Goal: Transaction & Acquisition: Register for event/course

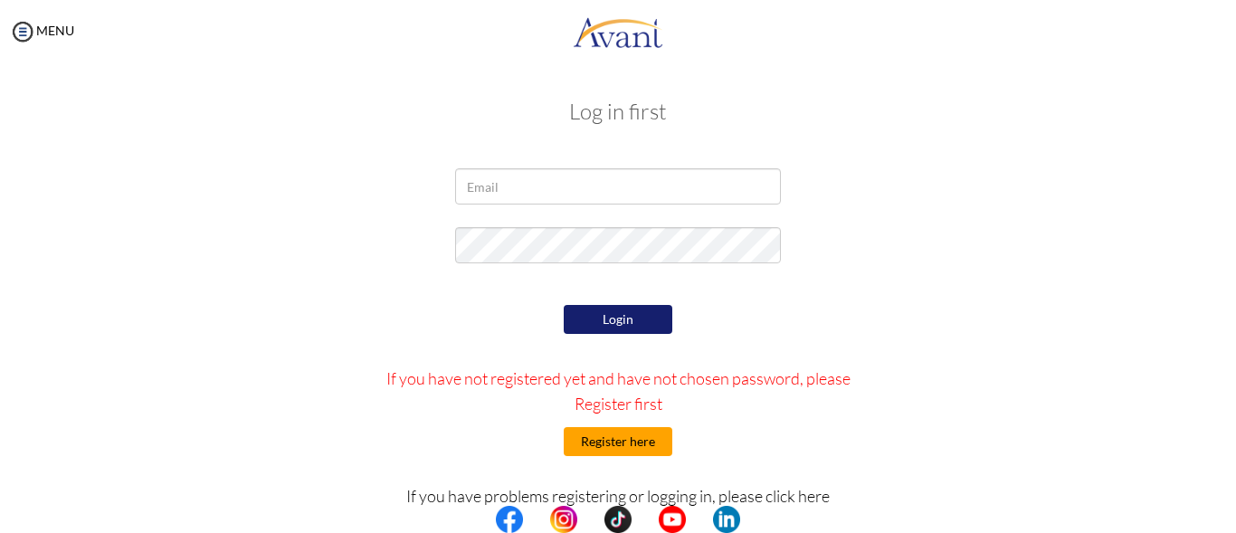
click at [650, 435] on button "Register here" at bounding box center [617, 441] width 109 height 29
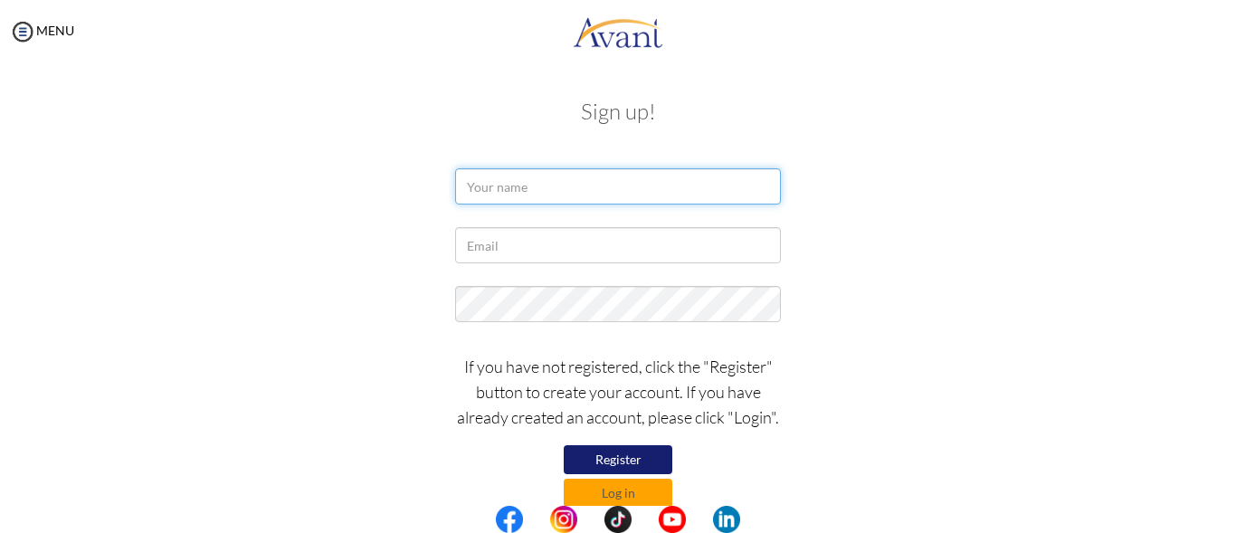
click at [507, 188] on input "text" at bounding box center [618, 186] width 326 height 36
type input "Tysonkiriinya"
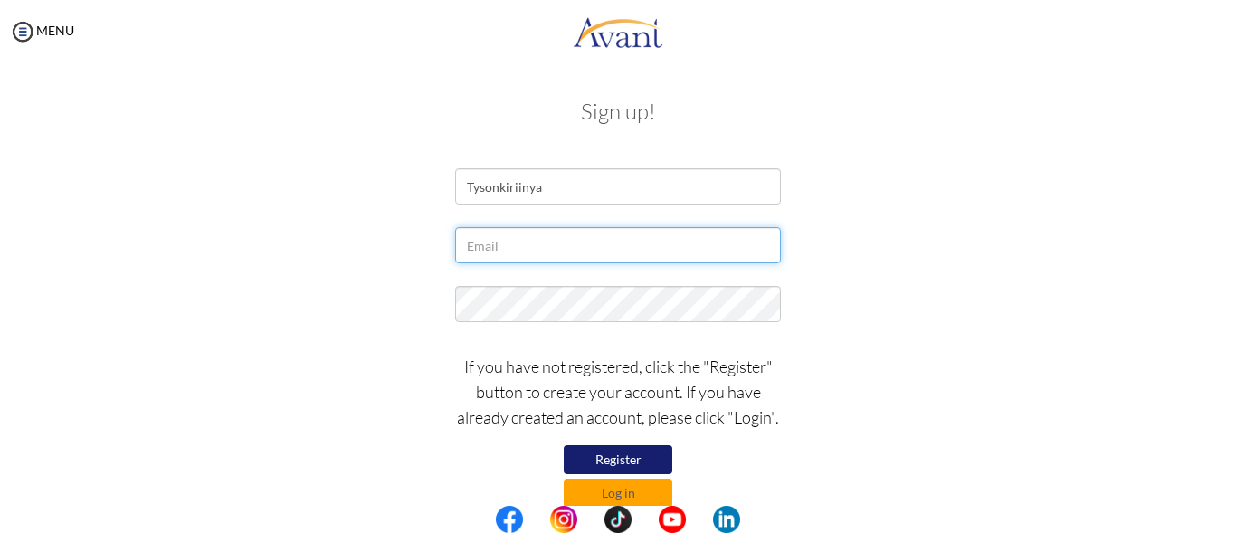
click at [574, 257] on input "text" at bounding box center [618, 245] width 326 height 36
type input "kiriinyatyson19@gmail.om"
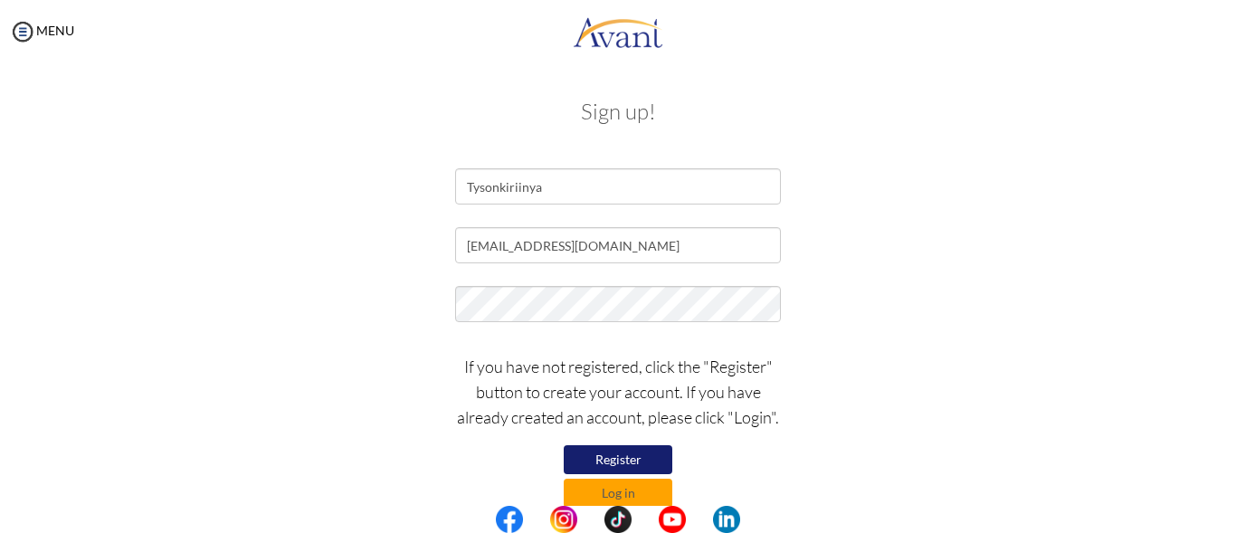
click at [639, 470] on button "Register" at bounding box center [617, 459] width 109 height 29
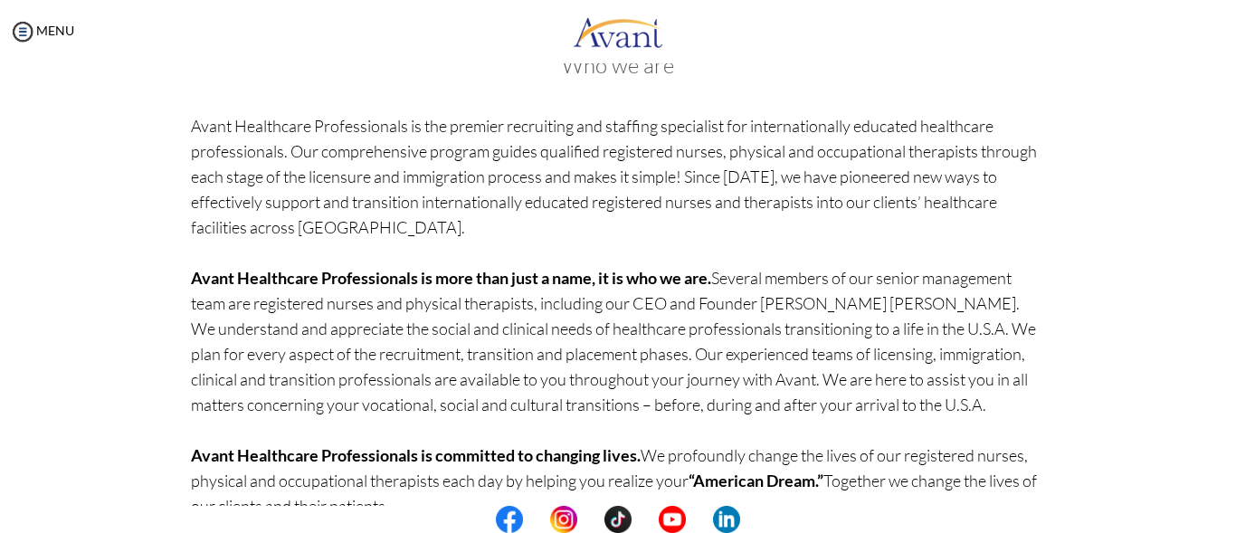
scroll to position [198, 0]
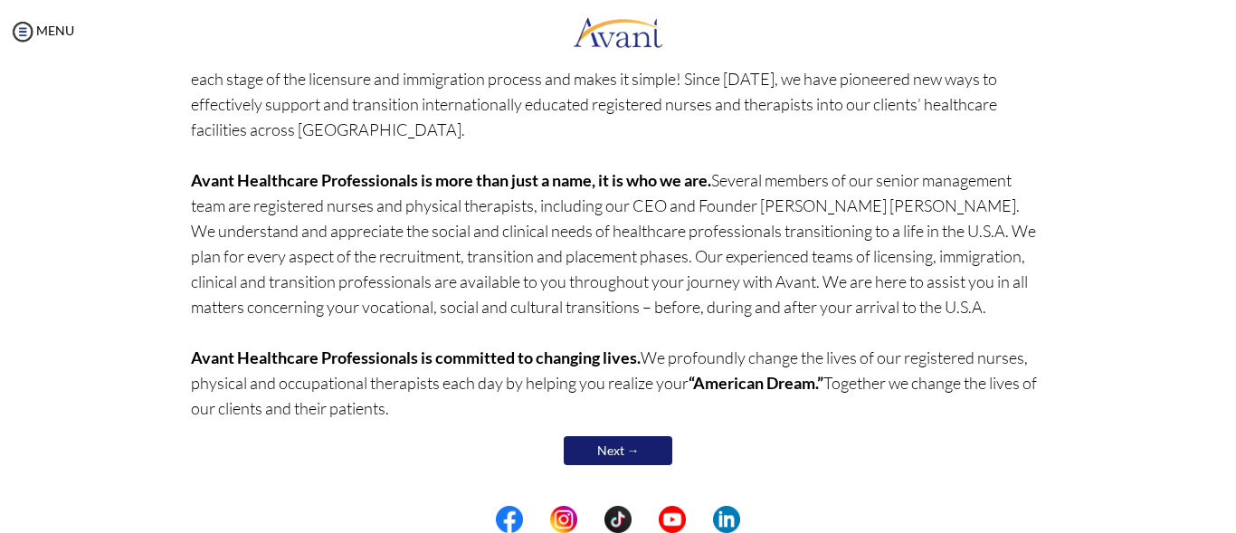
click at [582, 446] on link "Next →" at bounding box center [617, 450] width 109 height 29
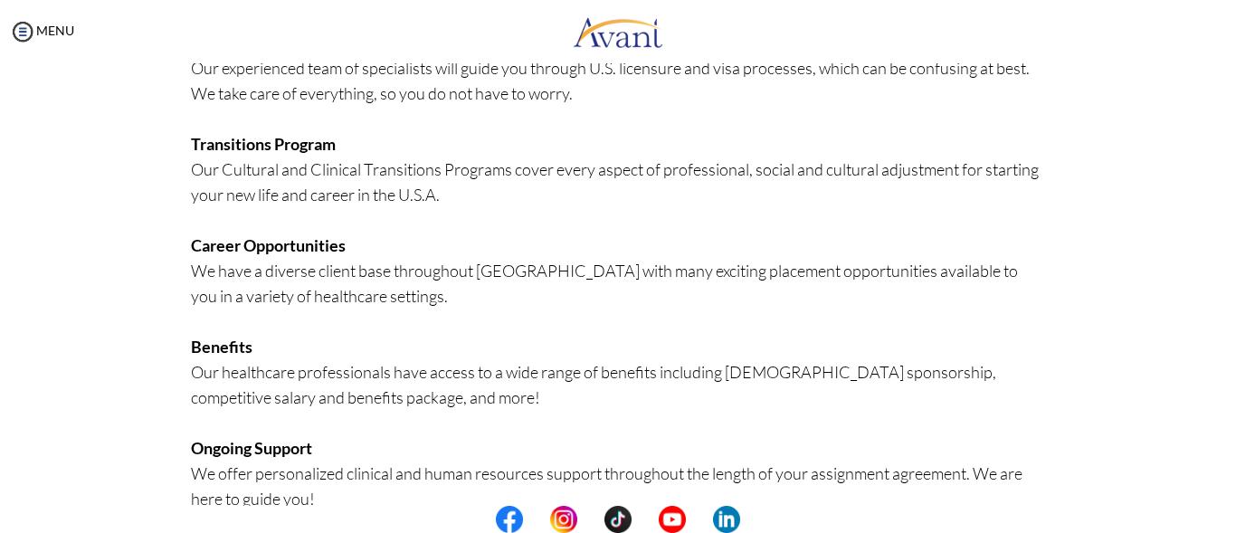
scroll to position [484, 0]
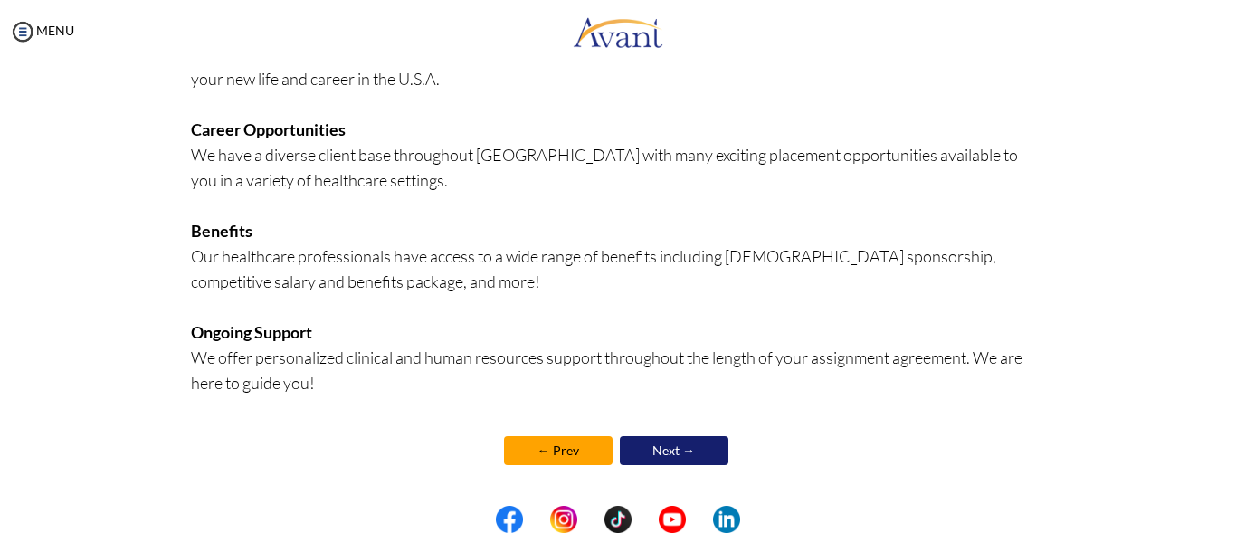
click at [665, 450] on link "Next →" at bounding box center [674, 450] width 109 height 29
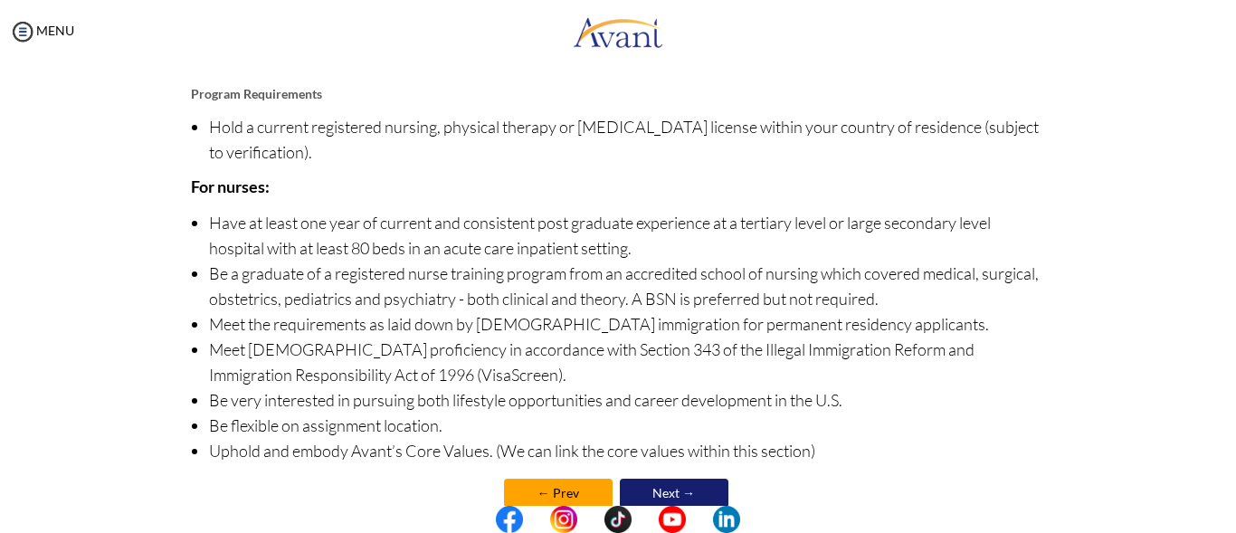
scroll to position [254, 0]
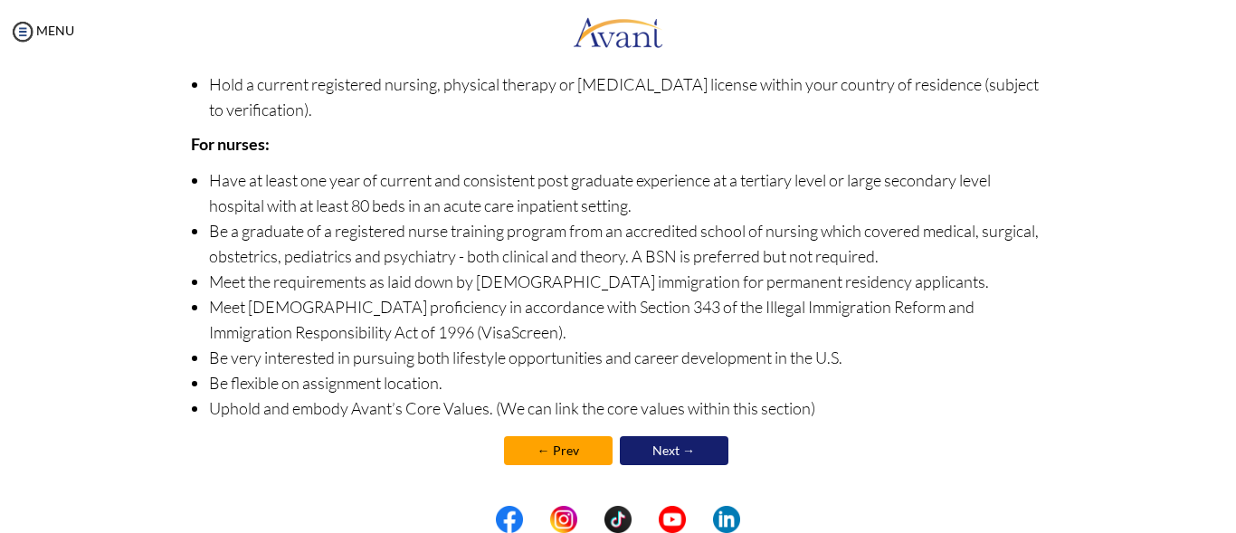
click at [690, 449] on link "Next →" at bounding box center [674, 450] width 109 height 29
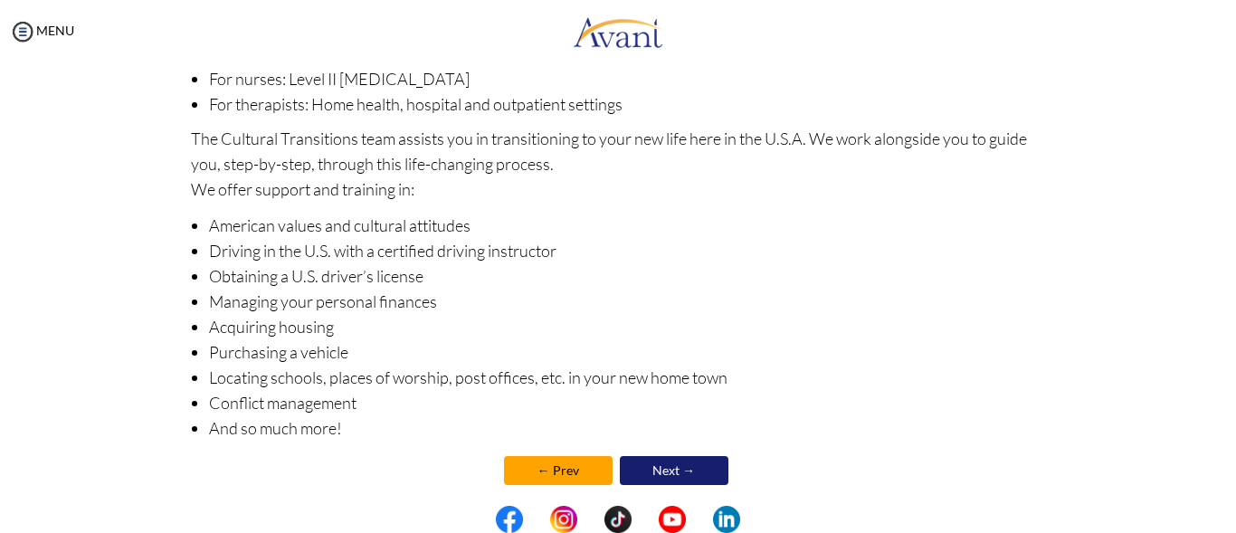
scroll to position [327, 0]
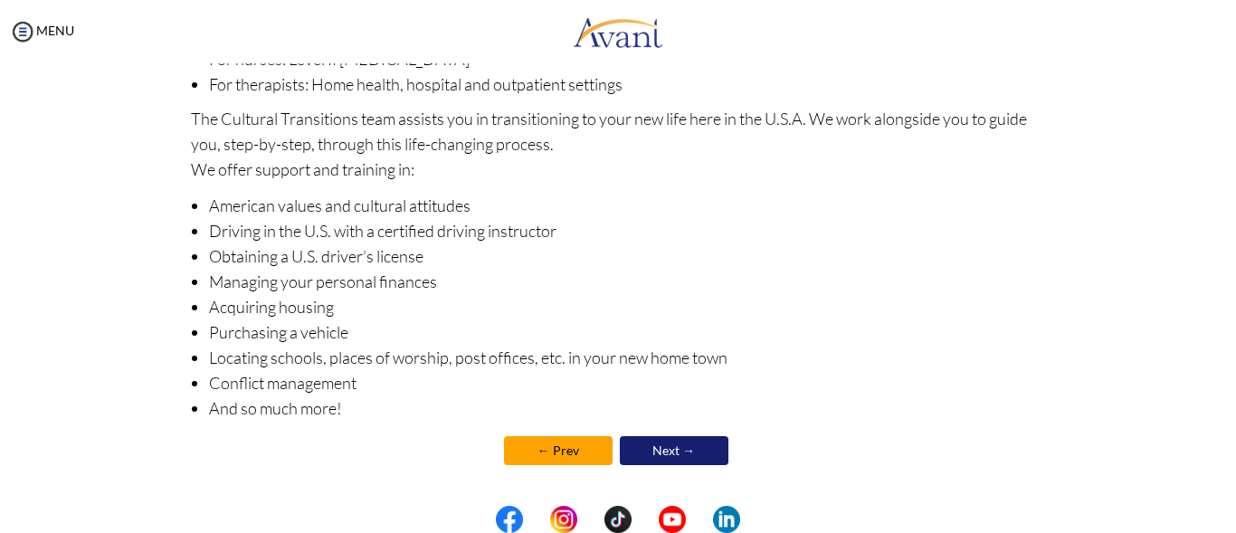
click at [669, 450] on link "Next →" at bounding box center [674, 450] width 109 height 29
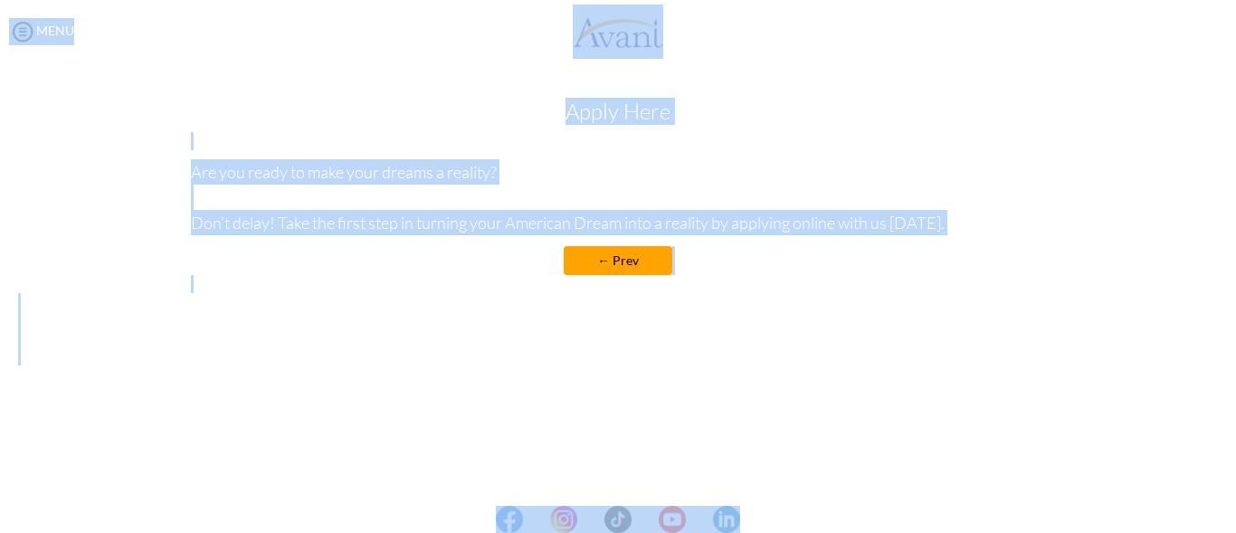
drag, startPoint x: 1191, startPoint y: 370, endPoint x: 1208, endPoint y: 566, distance: 197.0
click at [1208, 532] on html "Maintenance break. Please come back in 2 hours. MENU My Status What is the next…" at bounding box center [618, 266] width 1236 height 533
click at [1154, 416] on div "My Status What is the next step? We would like you to watch the introductory vi…" at bounding box center [618, 329] width 1236 height 533
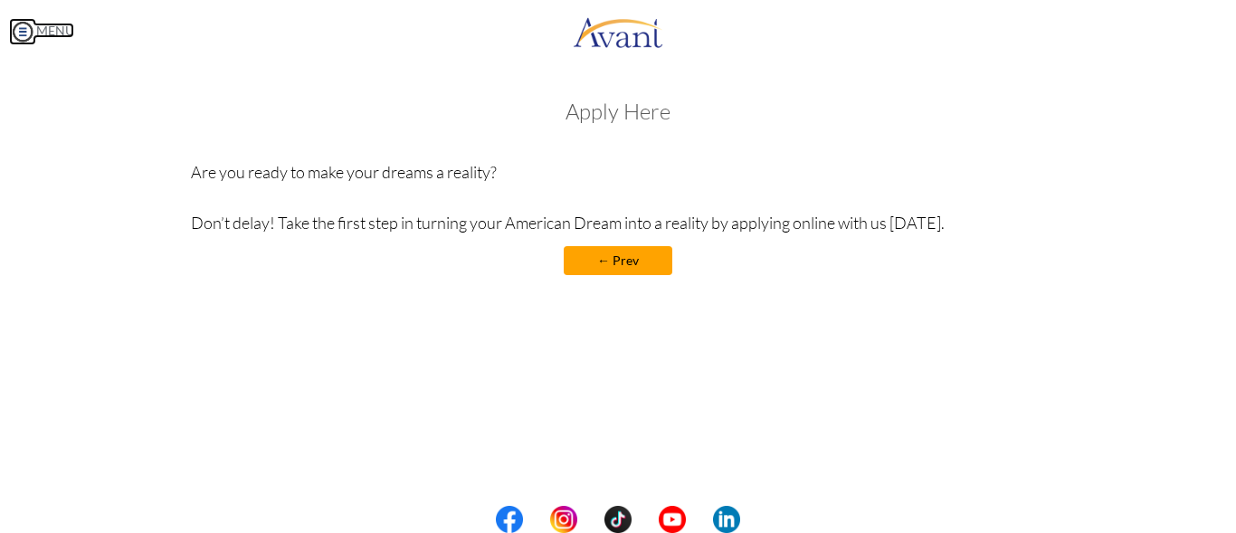
click at [44, 25] on link "MENU" at bounding box center [41, 30] width 65 height 15
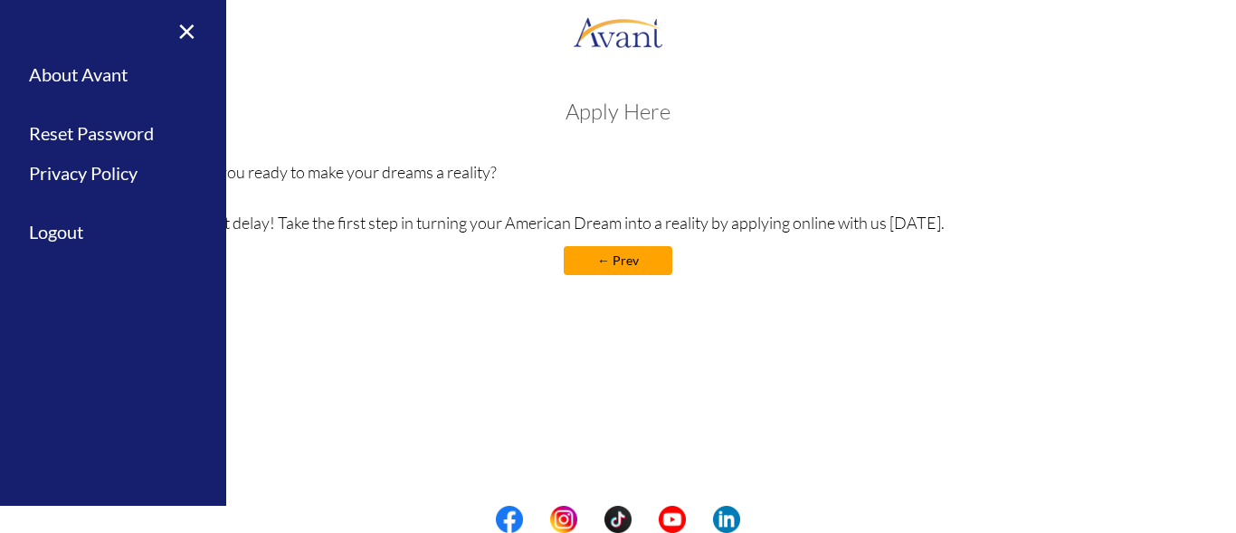
click at [256, 63] on div "My Status What is the next step? We would like you to watch the introductory vi…" at bounding box center [618, 329] width 1236 height 533
click at [612, 106] on h3 "Apply Here" at bounding box center [618, 111] width 855 height 24
click at [185, 35] on link "×" at bounding box center [175, 30] width 55 height 61
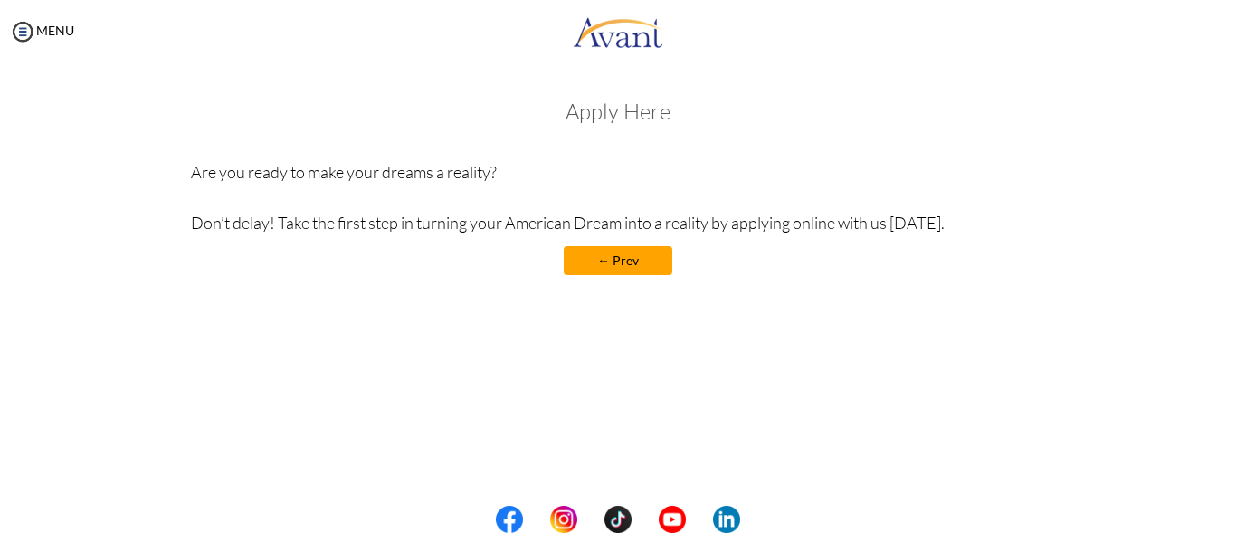
click at [342, 175] on p "Are you ready to make your dreams a reality? Don’t delay! Take the first step i…" at bounding box center [618, 197] width 855 height 76
click at [579, 254] on link "← Prev" at bounding box center [617, 260] width 109 height 29
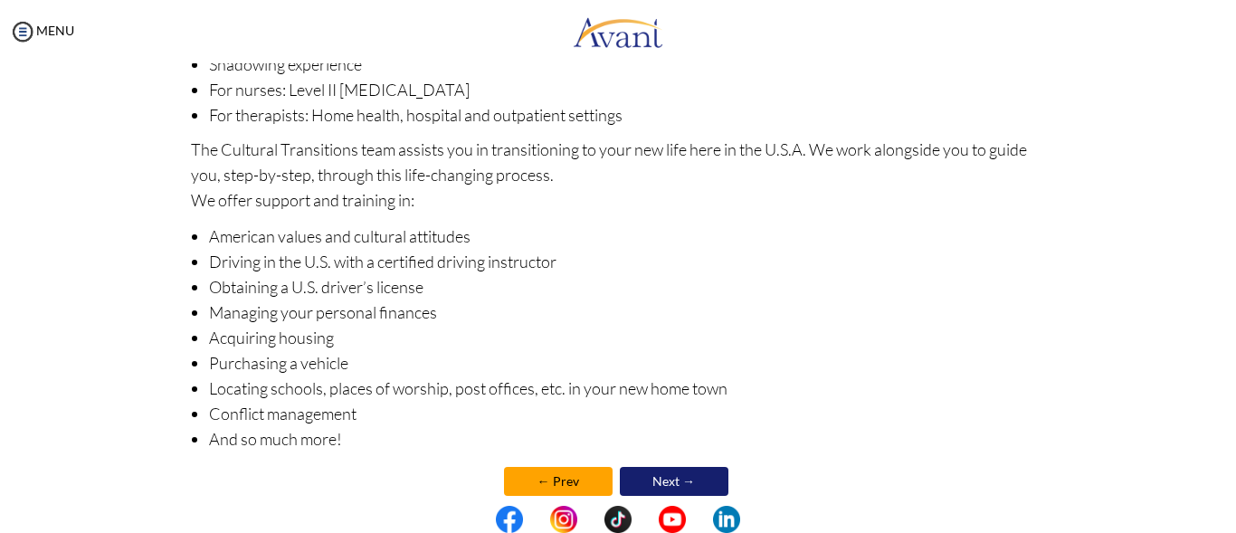
scroll to position [327, 0]
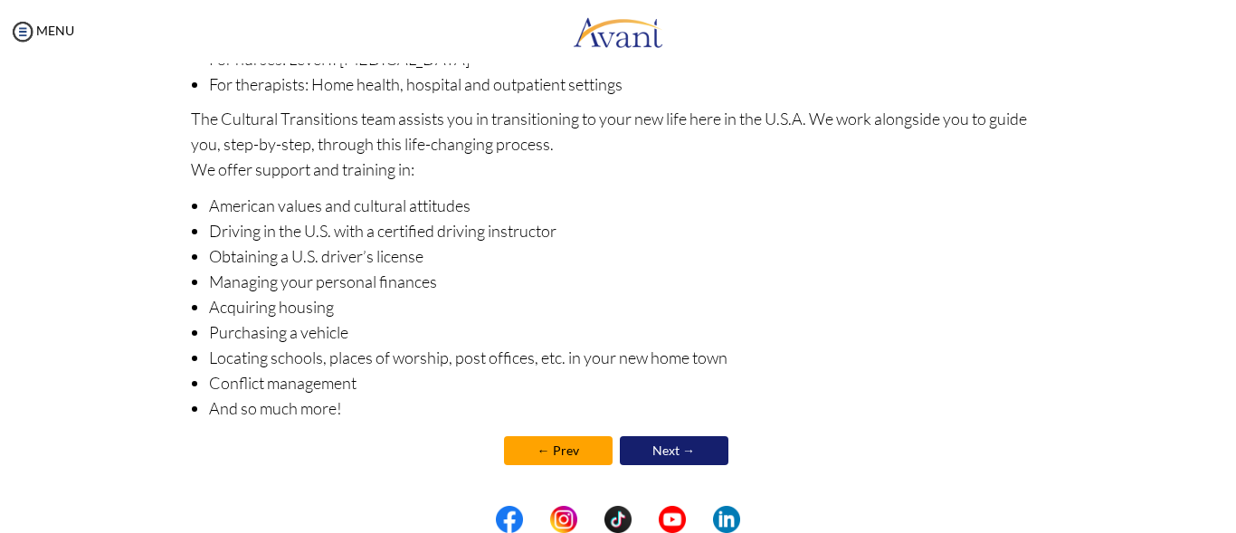
click at [646, 447] on link "Next →" at bounding box center [674, 450] width 109 height 29
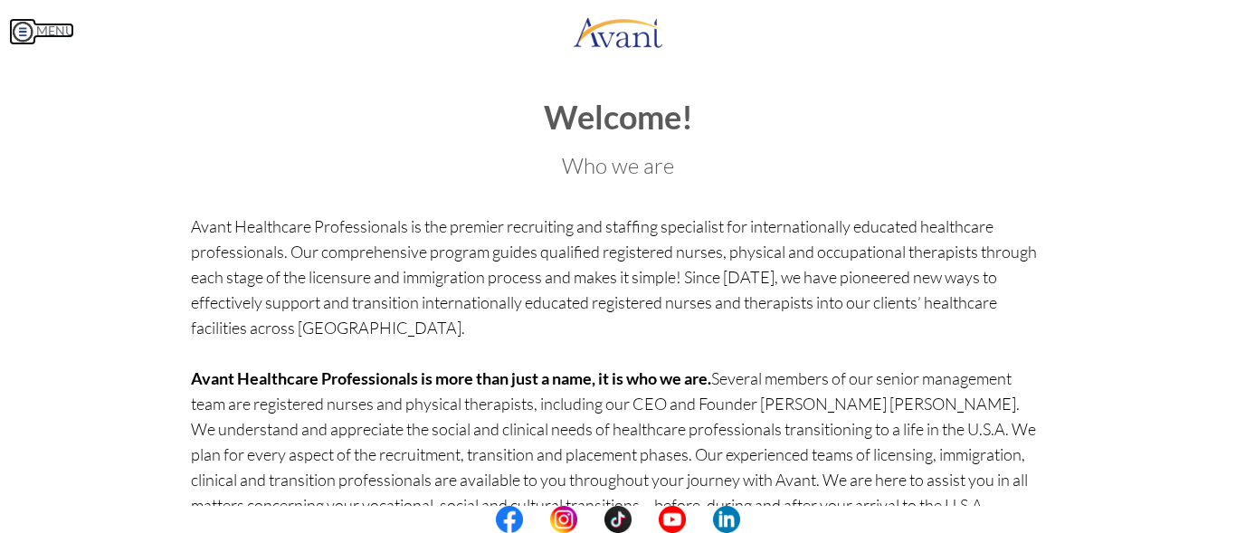
click at [42, 35] on link "MENU" at bounding box center [41, 30] width 65 height 15
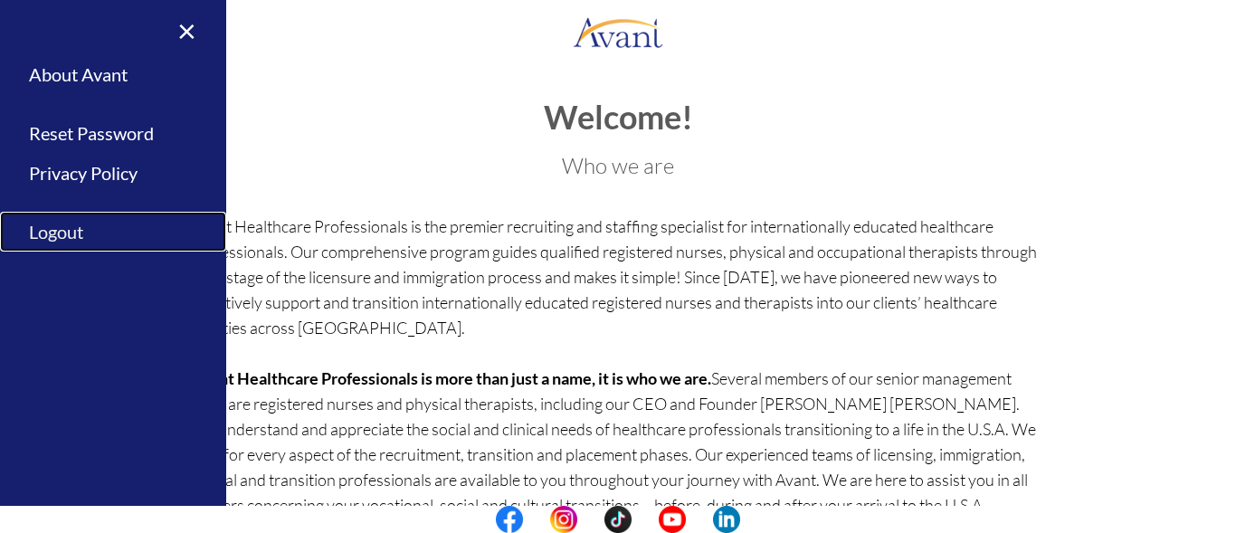
click at [43, 229] on link "Logout" at bounding box center [113, 232] width 226 height 41
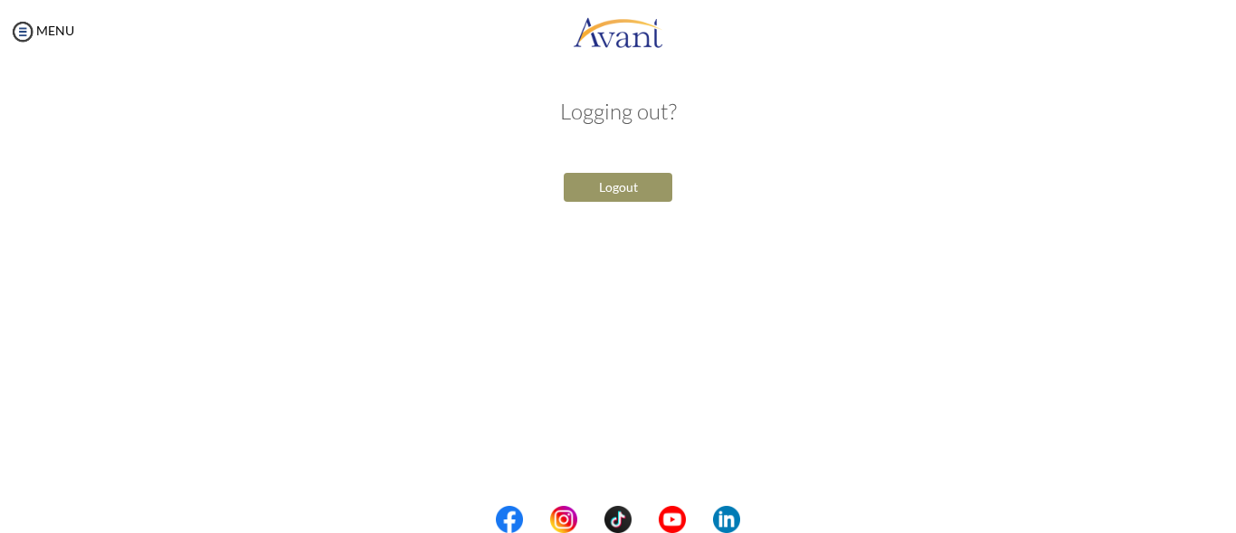
click at [439, 78] on div "My Status What is the next step? We would like you to watch the introductory vi…" at bounding box center [618, 329] width 1236 height 533
click at [620, 178] on button "Logout" at bounding box center [617, 187] width 109 height 29
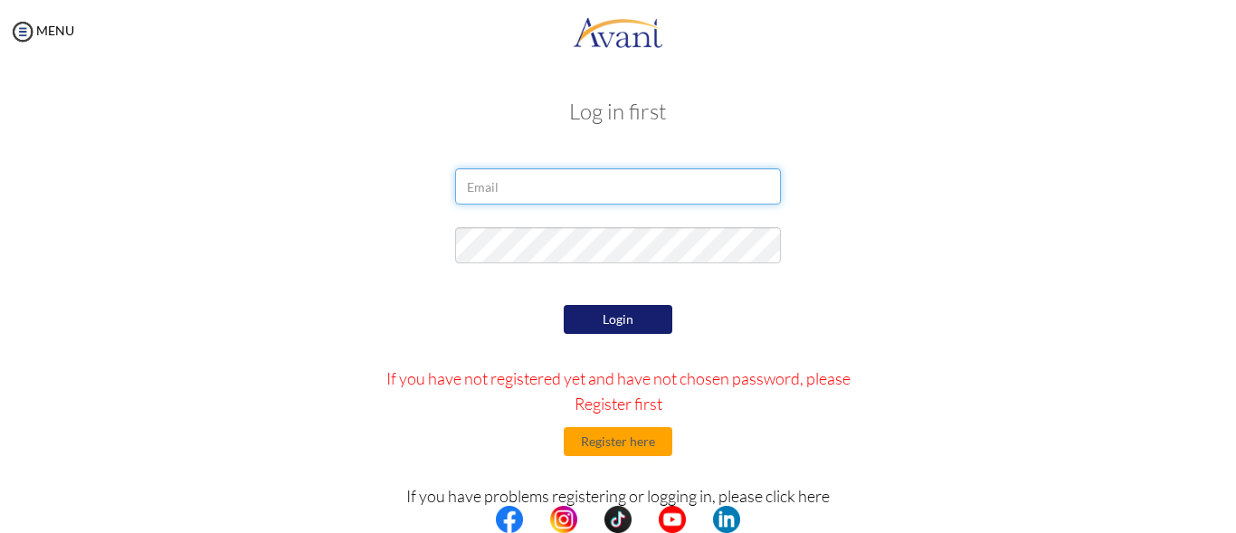
click at [615, 176] on input "email" at bounding box center [618, 186] width 326 height 36
type input "kiriinyatyson19@gmail.om"
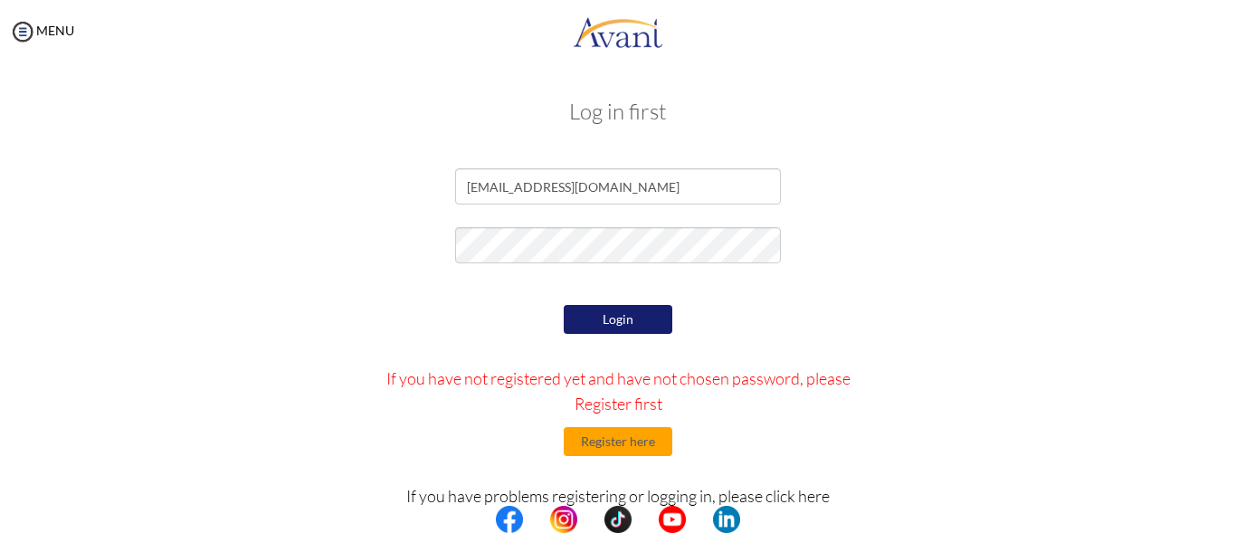
click at [56, 80] on div "My Status What is the next step? We would like you to watch the introductory vi…" at bounding box center [618, 329] width 1236 height 533
click at [77, 64] on div "My Status What is the next step? We would like you to watch the introductory vi…" at bounding box center [618, 329] width 1236 height 533
click at [639, 308] on button "Login" at bounding box center [617, 319] width 109 height 29
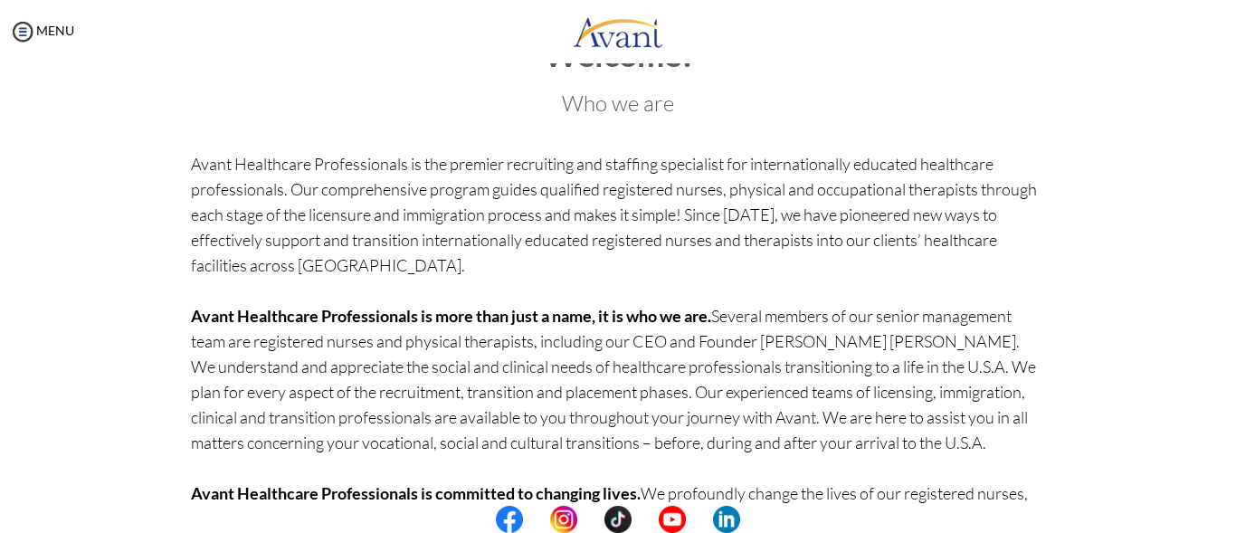
scroll to position [198, 0]
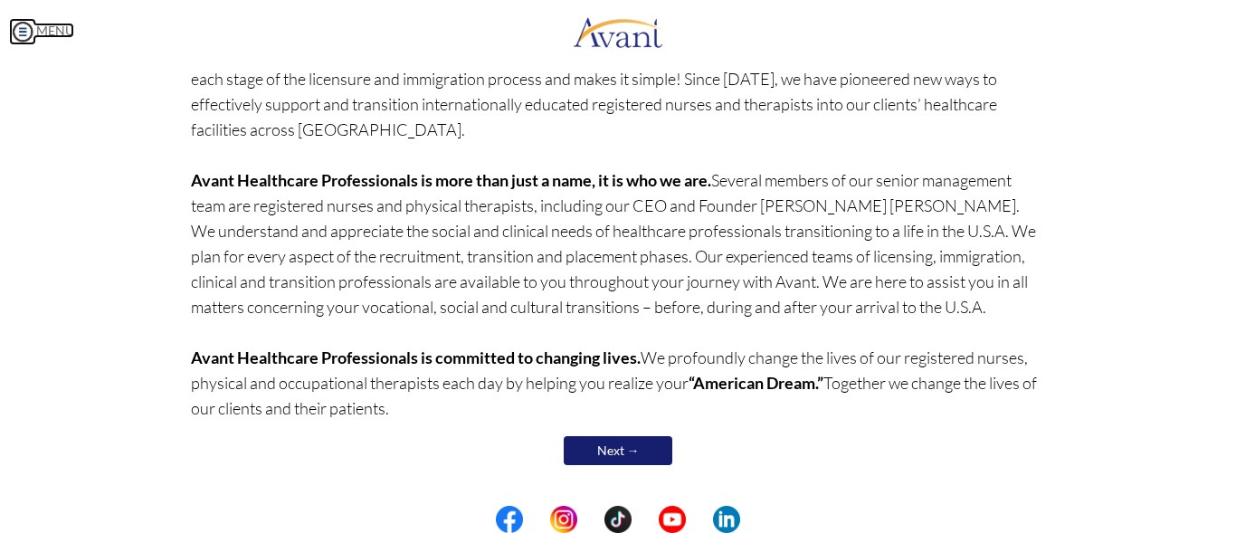
click at [19, 27] on img at bounding box center [22, 31] width 27 height 27
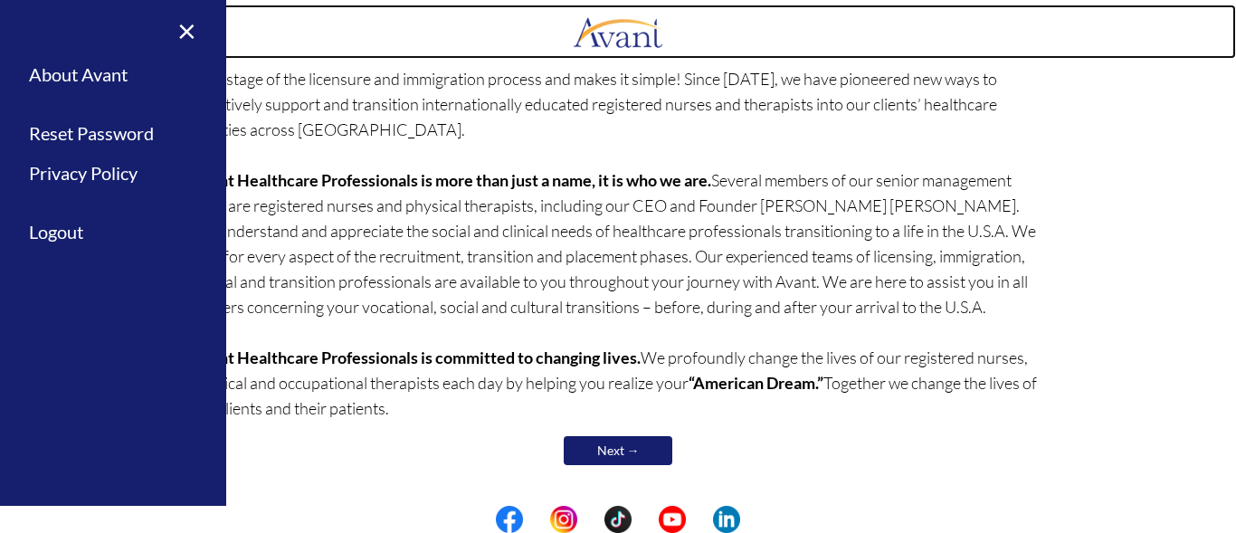
click at [382, 40] on link at bounding box center [618, 32] width 1236 height 54
click at [328, 24] on link at bounding box center [618, 32] width 1236 height 54
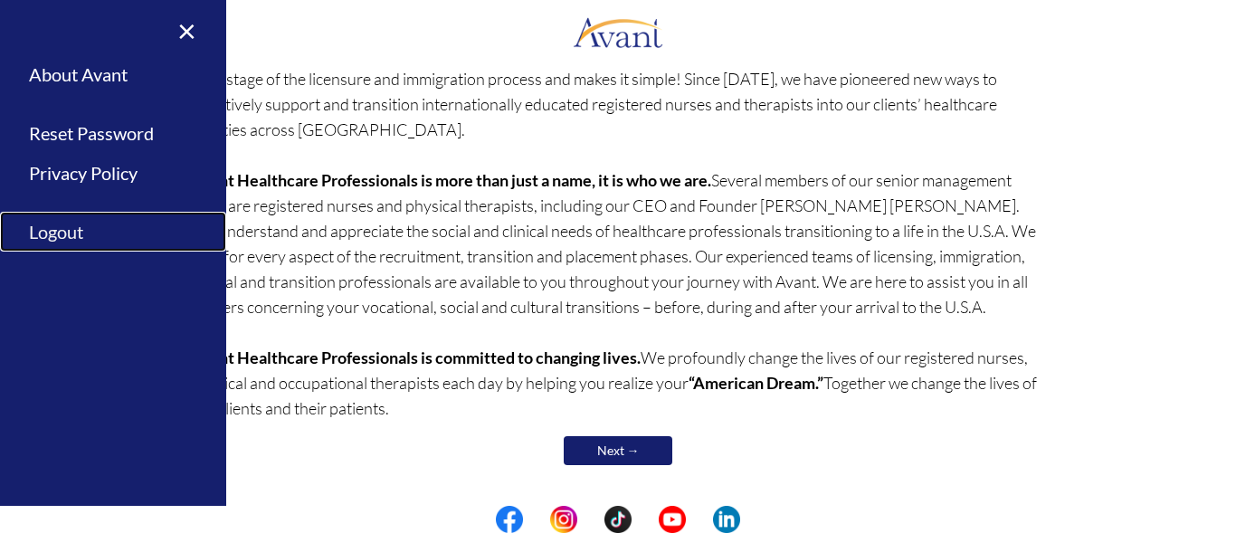
click at [69, 236] on link "Logout" at bounding box center [113, 232] width 226 height 41
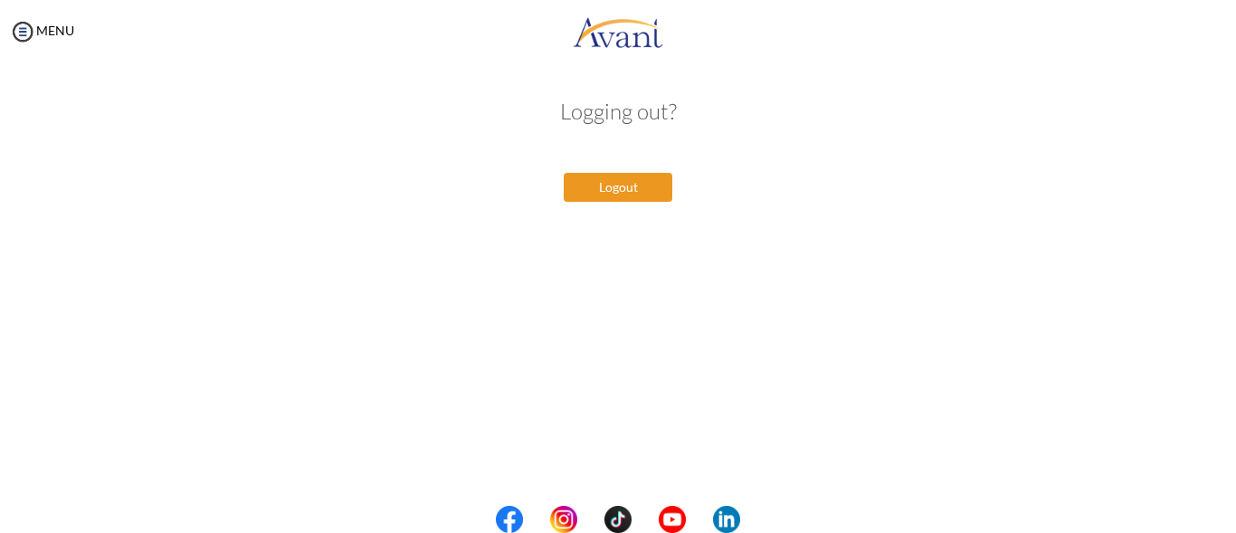
click at [608, 185] on button "Logout" at bounding box center [617, 187] width 109 height 29
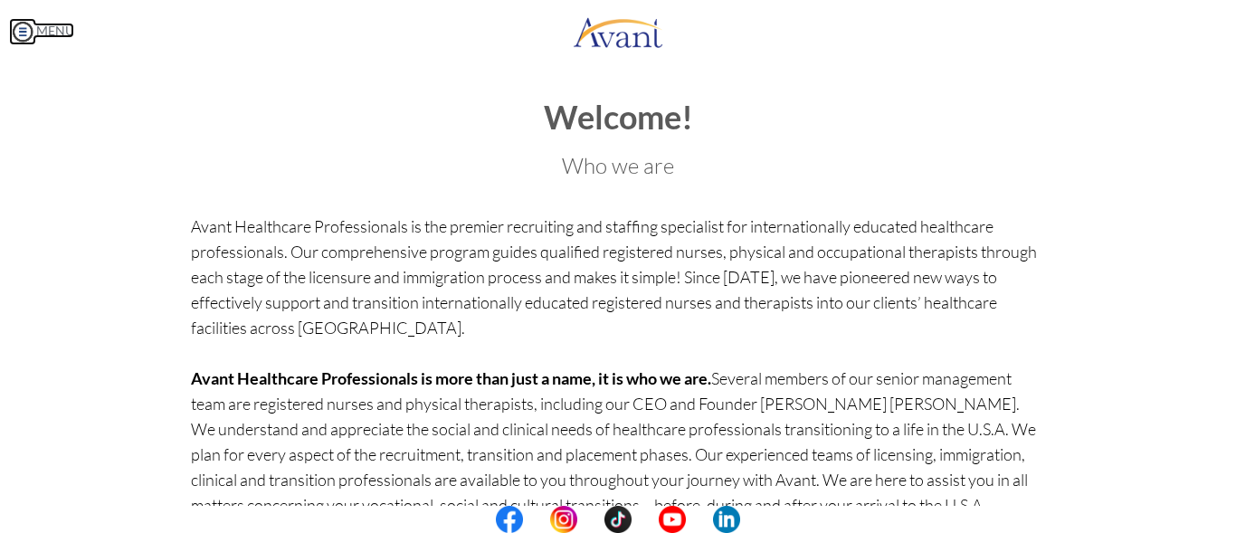
click at [60, 23] on link "MENU" at bounding box center [41, 30] width 65 height 15
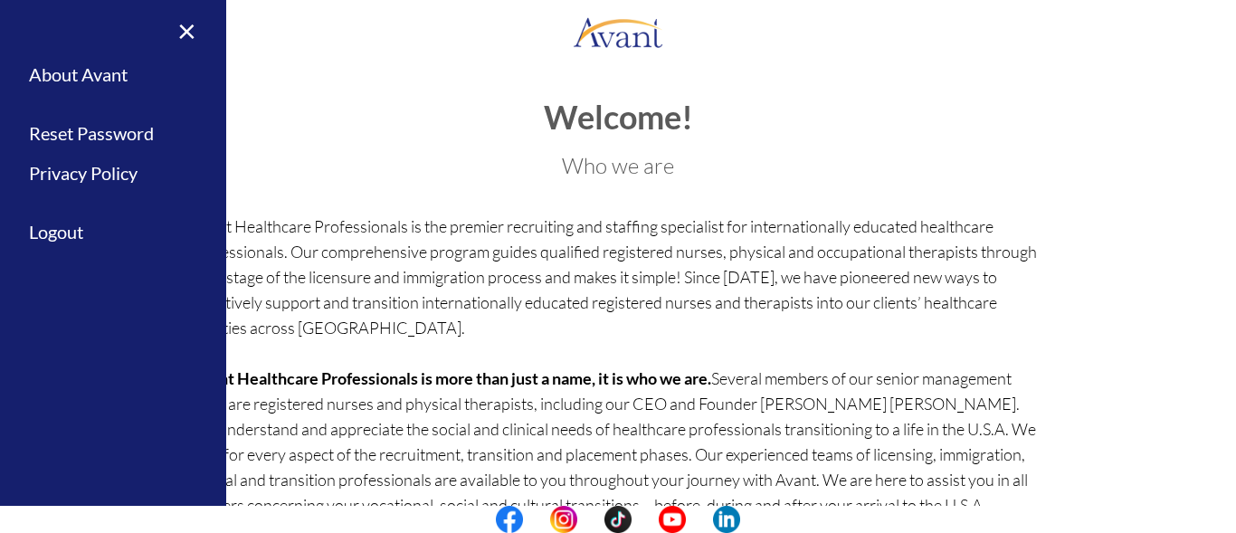
click at [406, 143] on div "Welcome! Who we are Avant Healthcare Professionals is the premier recruiting an…" at bounding box center [618, 392] width 855 height 586
click at [103, 175] on link "Privacy Policy" at bounding box center [113, 173] width 226 height 41
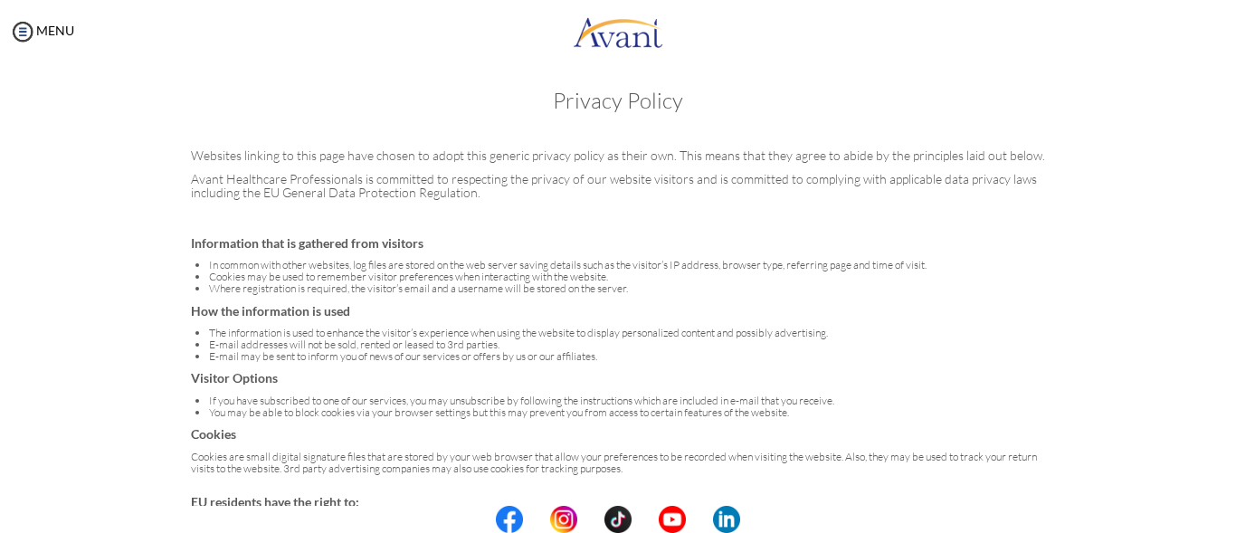
scroll to position [6, 0]
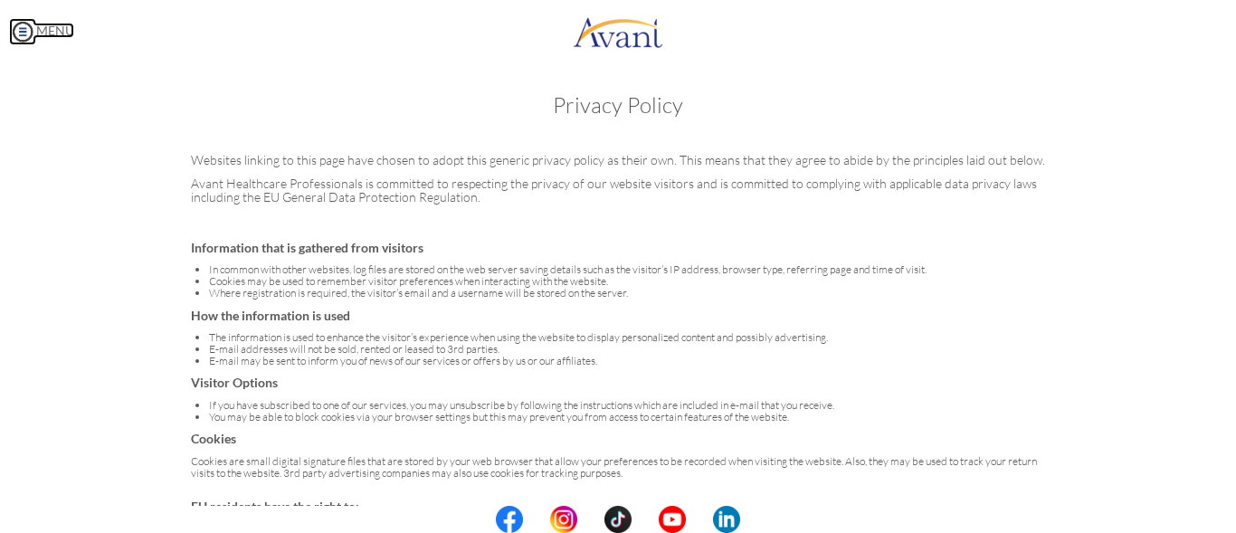
click at [54, 34] on link "MENU" at bounding box center [41, 30] width 65 height 15
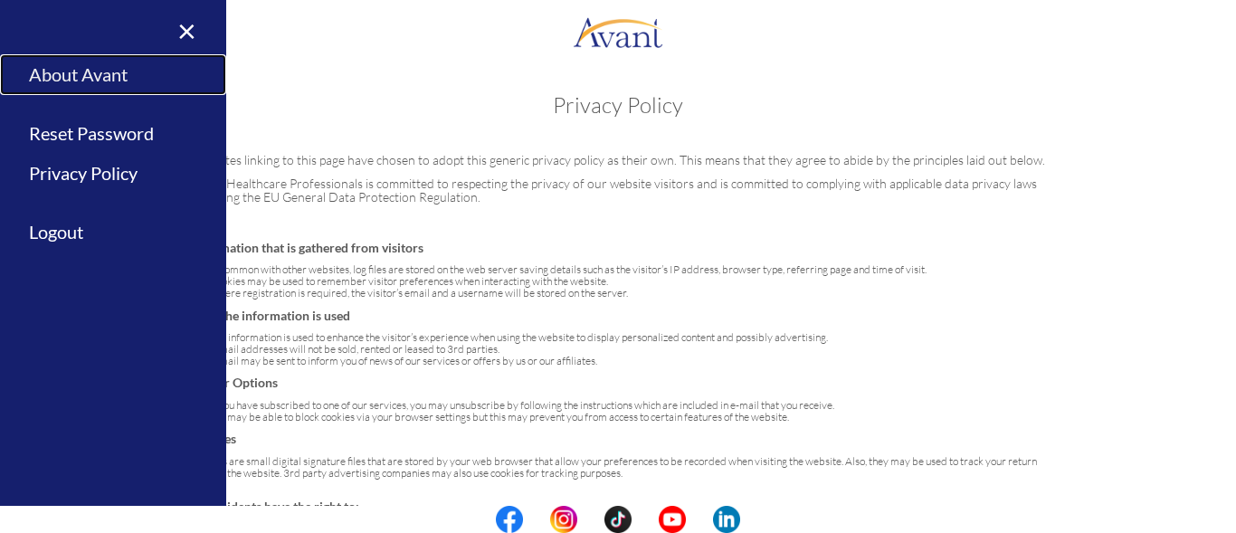
click at [96, 72] on link "About Avant" at bounding box center [113, 74] width 226 height 41
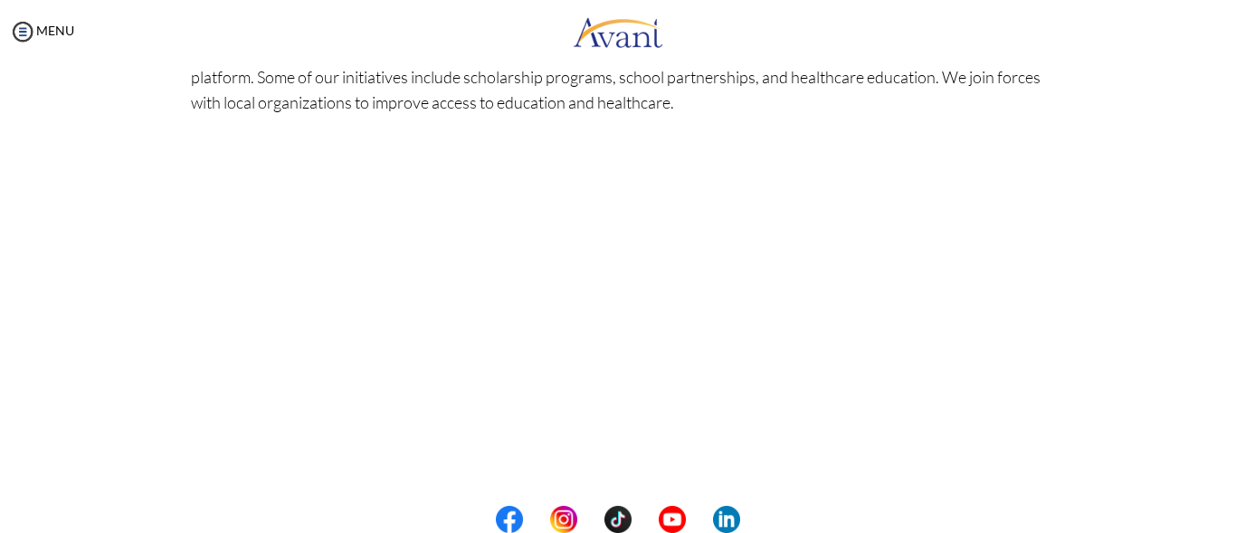
scroll to position [426, 0]
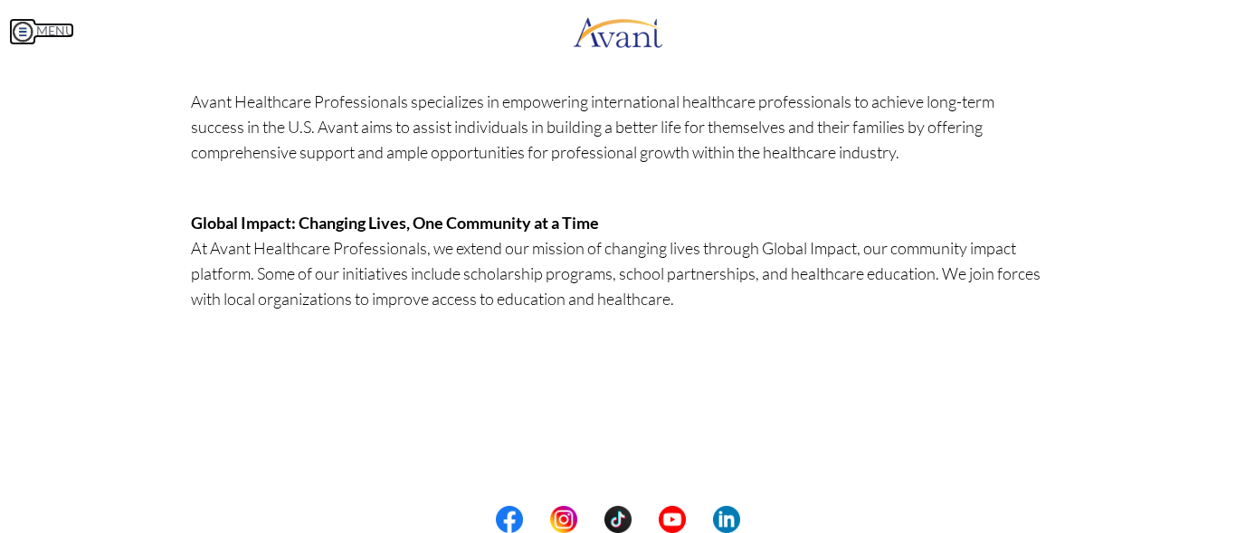
click at [44, 29] on link "MENU" at bounding box center [41, 30] width 65 height 15
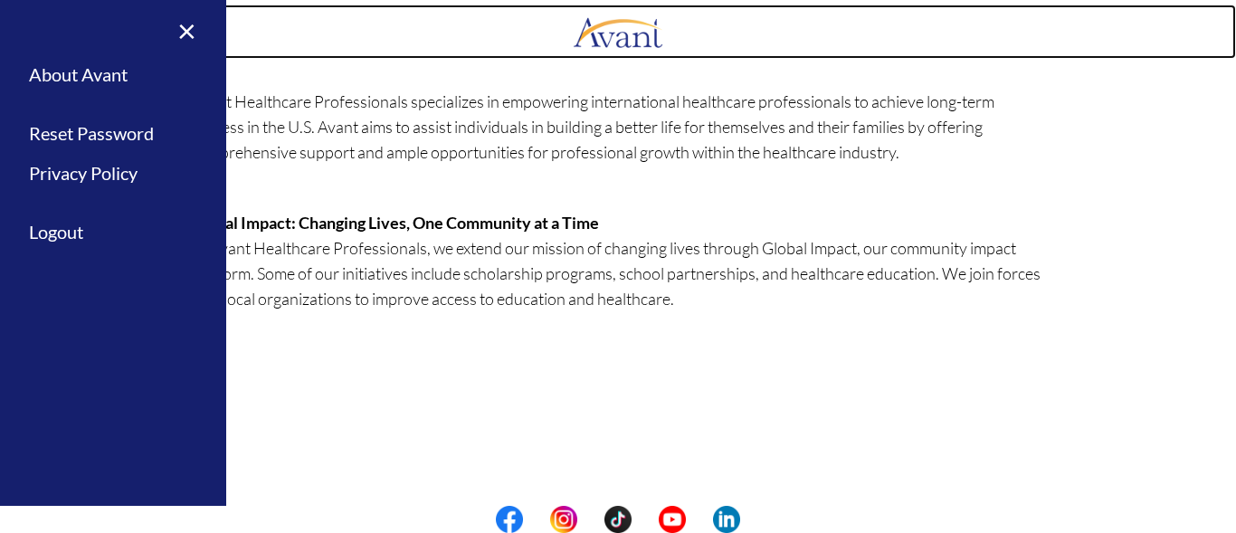
click at [301, 50] on link at bounding box center [618, 32] width 1236 height 54
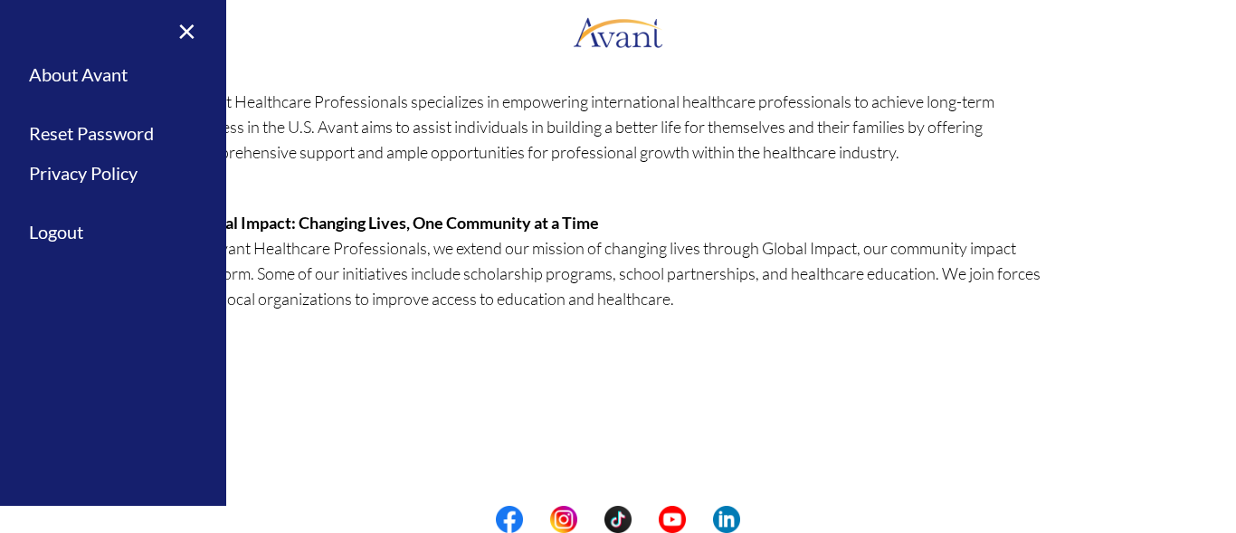
click at [179, 30] on link "×" at bounding box center [175, 30] width 55 height 61
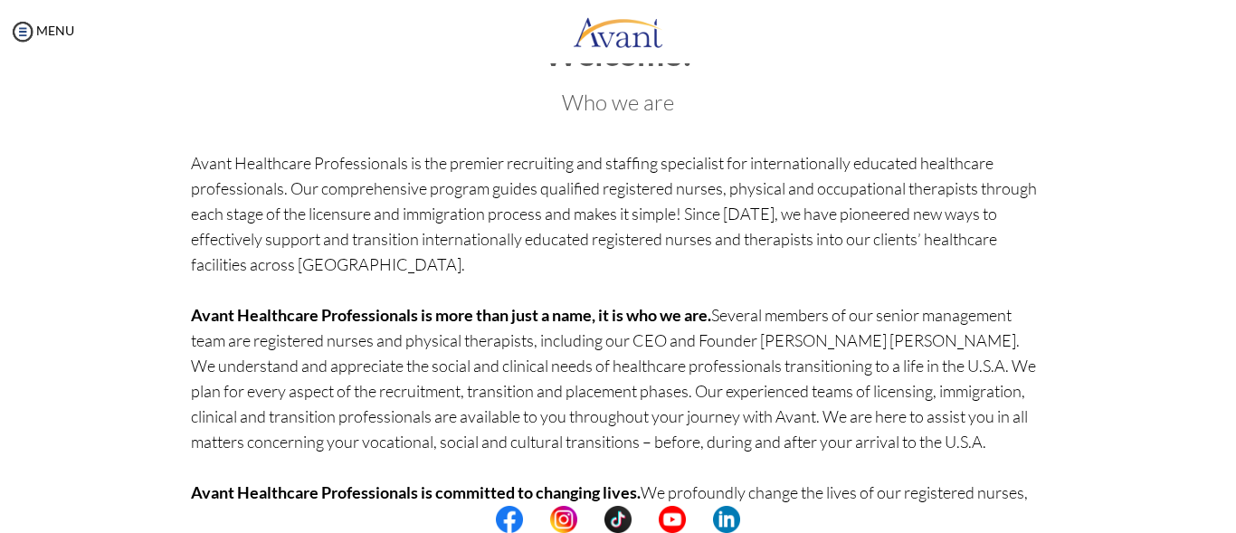
scroll to position [198, 0]
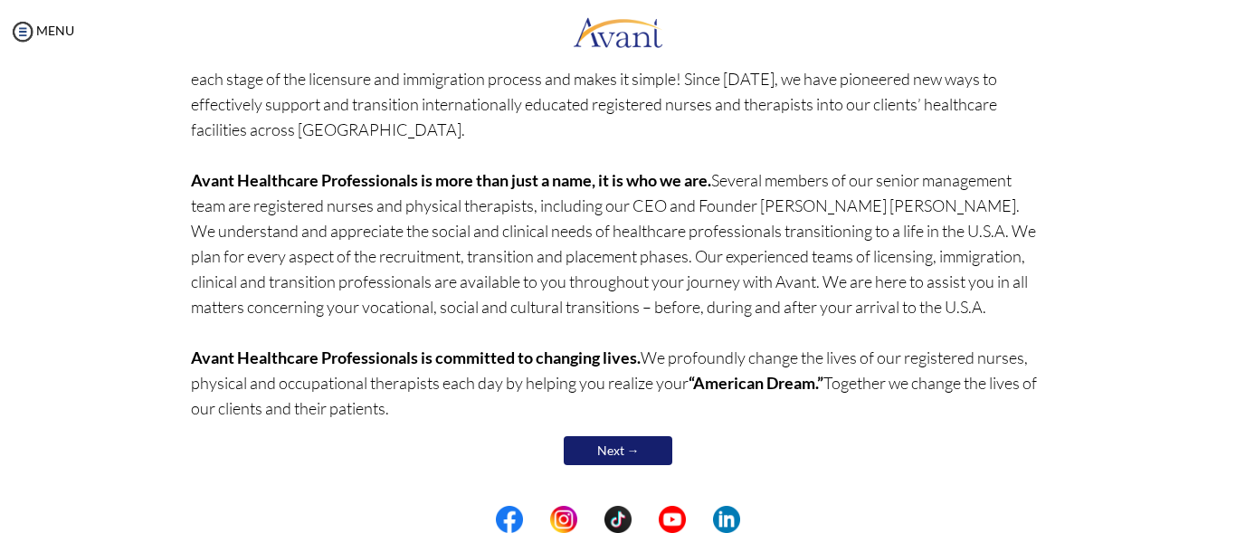
click at [593, 446] on link "Next →" at bounding box center [617, 450] width 109 height 29
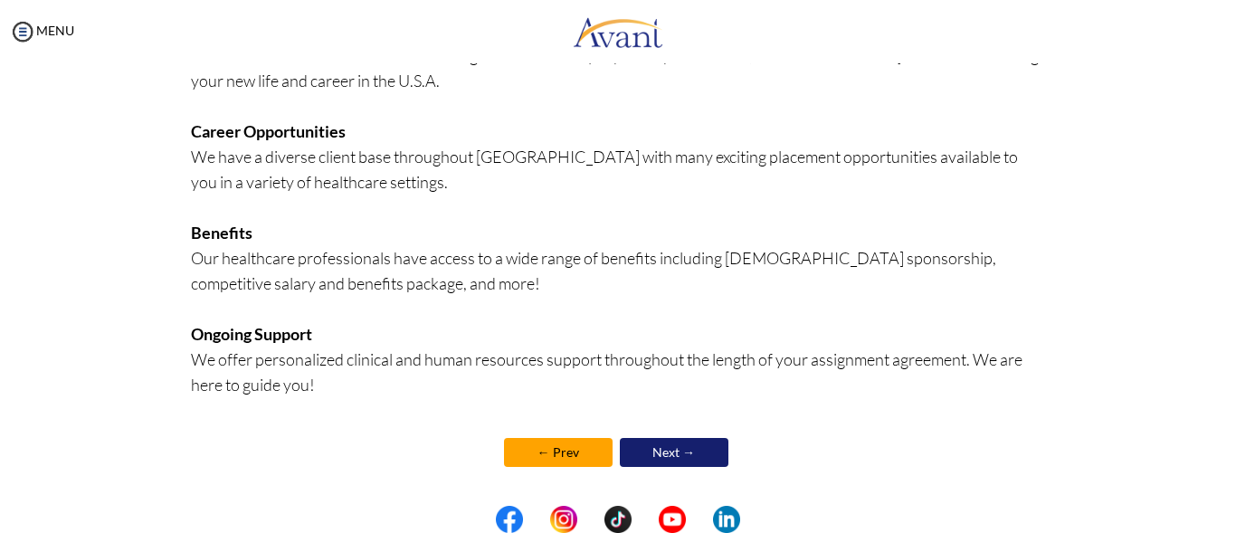
scroll to position [480, 0]
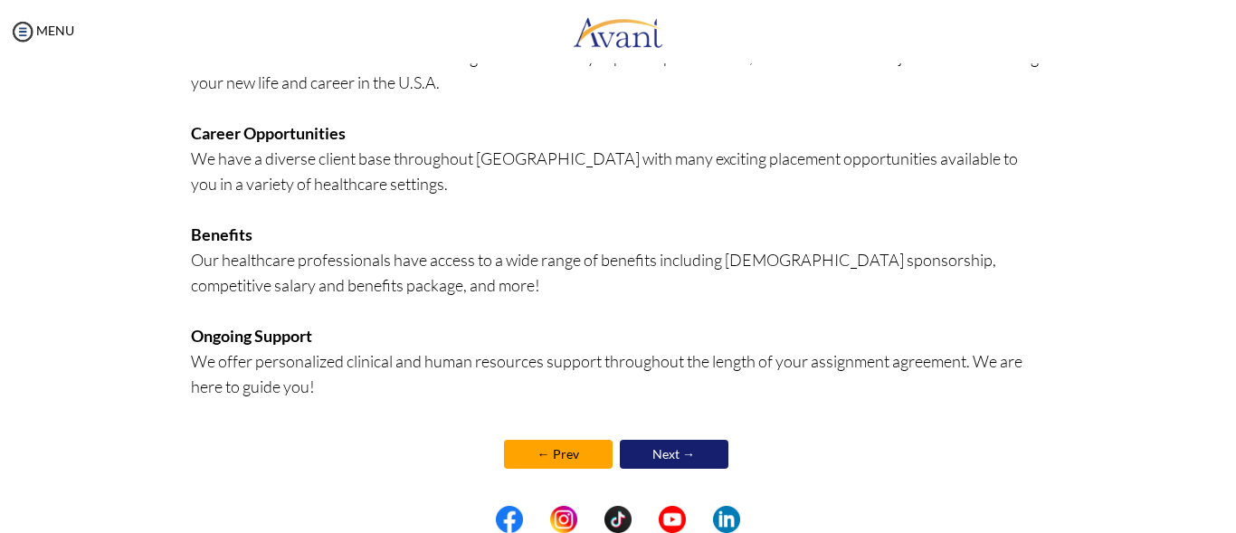
click at [658, 456] on link "Next →" at bounding box center [674, 454] width 109 height 29
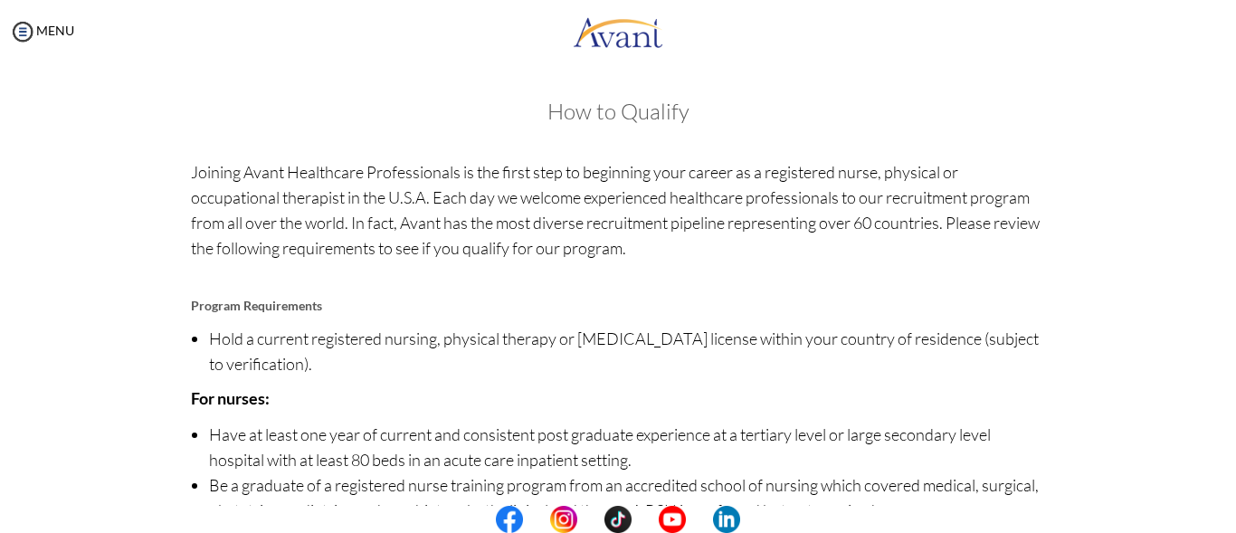
scroll to position [254, 0]
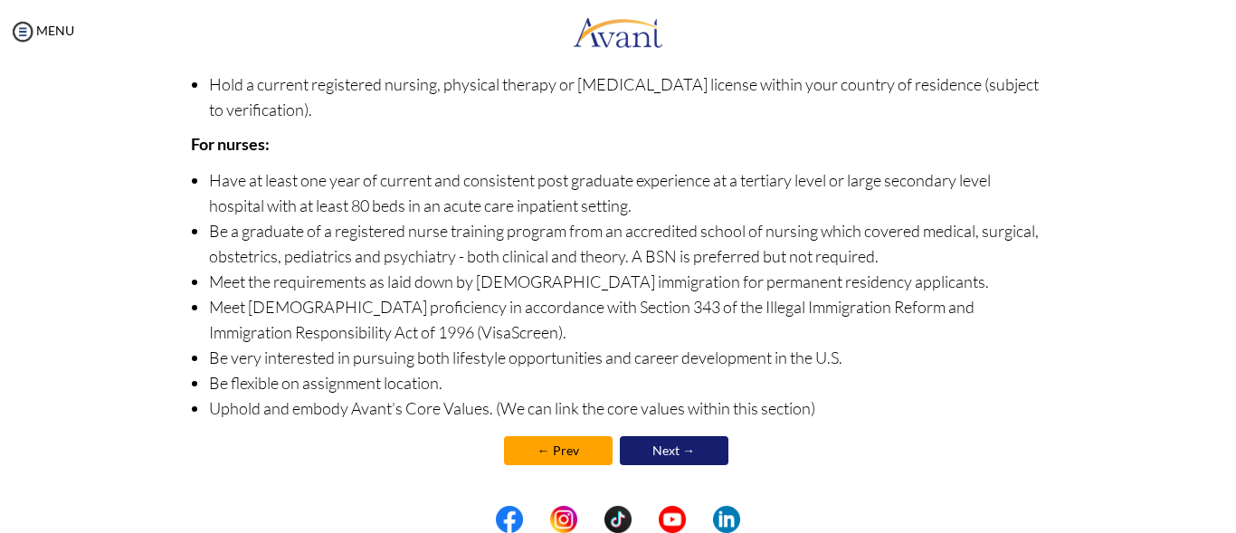
click at [648, 456] on link "Next →" at bounding box center [674, 450] width 109 height 29
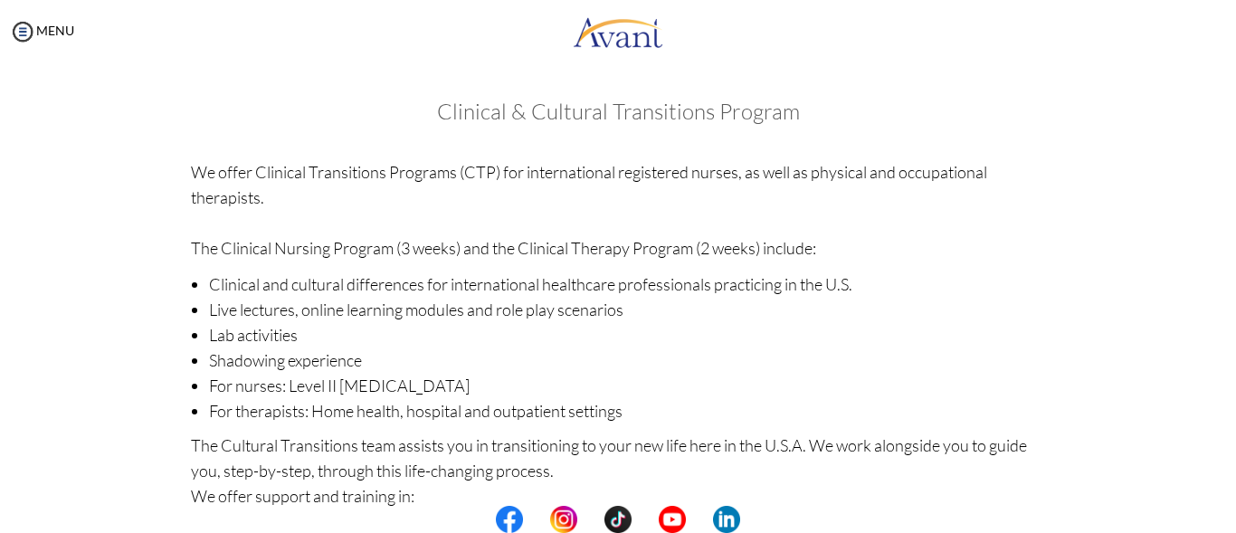
scroll to position [327, 0]
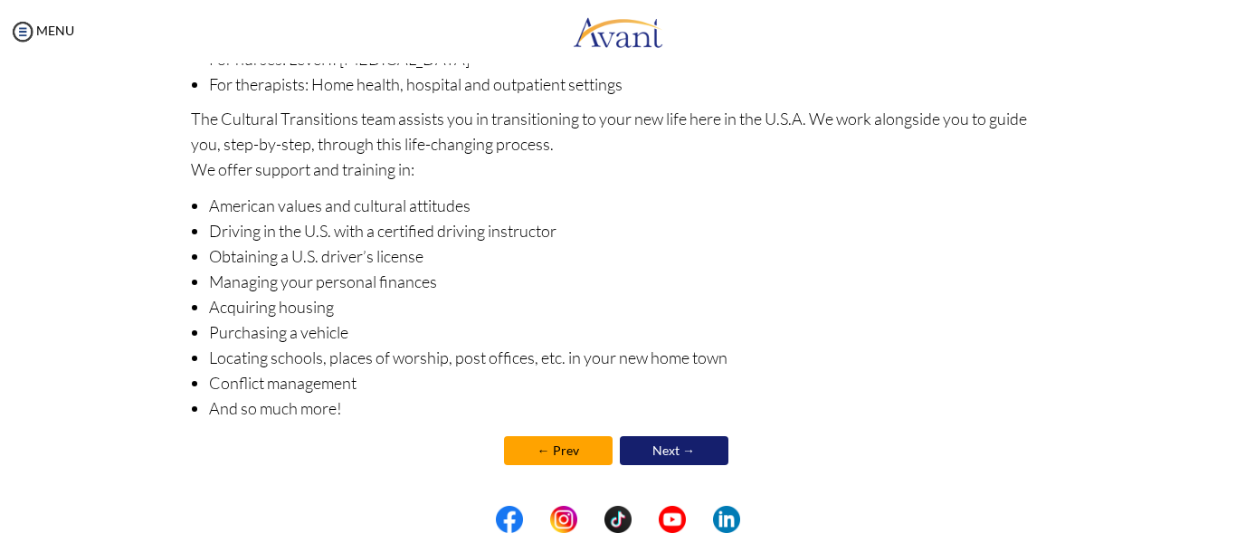
click at [658, 471] on div "Clinical & Cultural Transitions Program We offer Clinical Transitions Programs …" at bounding box center [618, 130] width 855 height 715
click at [650, 454] on link "Next →" at bounding box center [674, 450] width 109 height 29
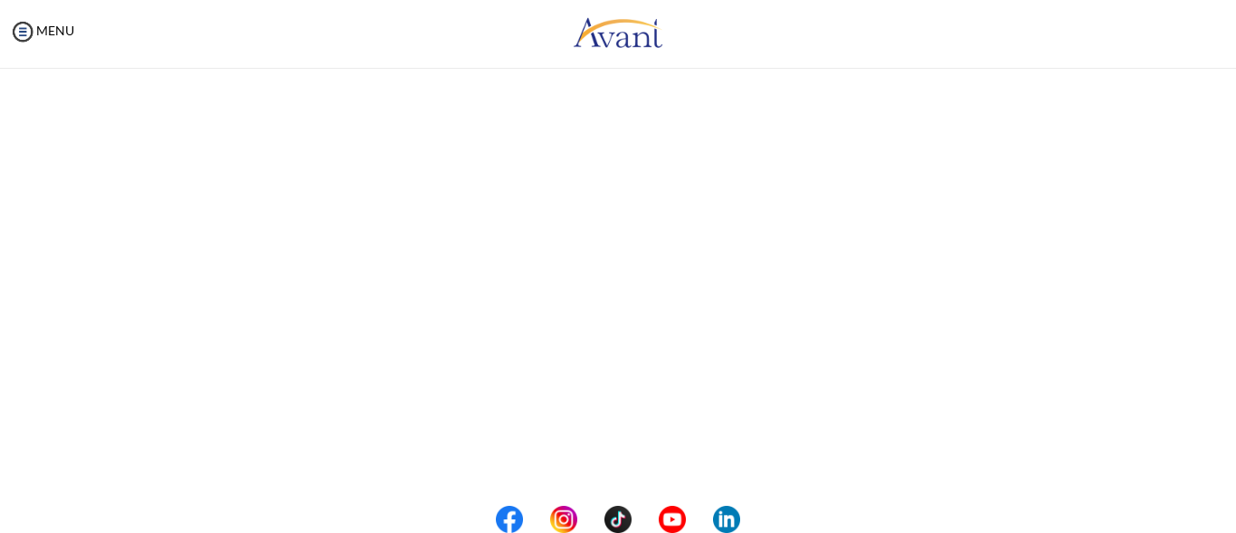
scroll to position [0, 0]
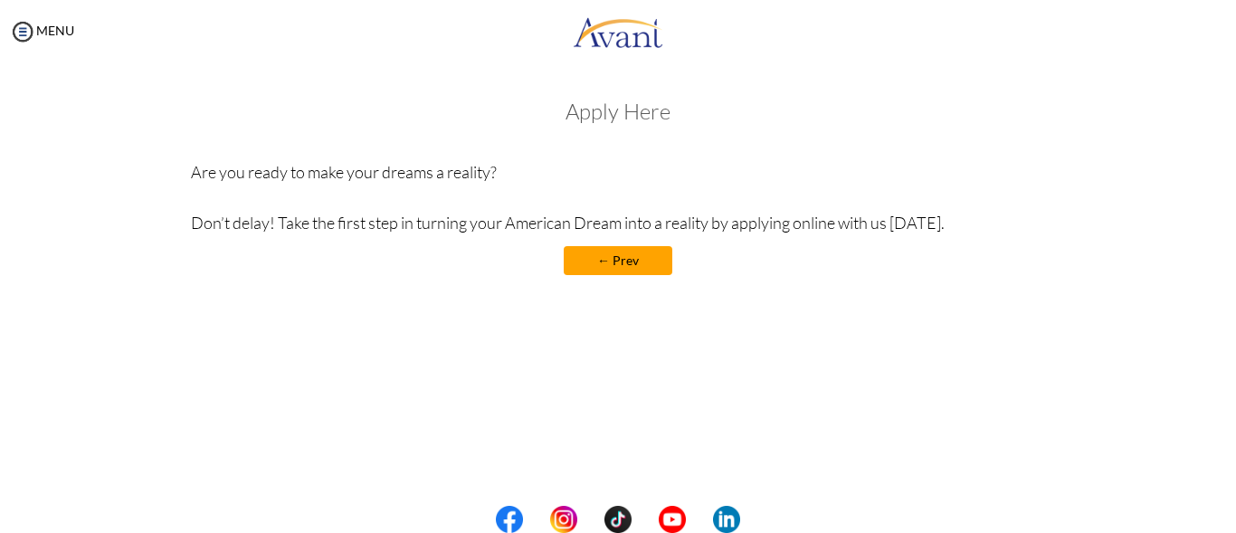
click at [572, 116] on h3 "Apply Here" at bounding box center [618, 111] width 855 height 24
click at [573, 174] on p "Are you ready to make your dreams a reality? Don’t delay! Take the first step i…" at bounding box center [618, 197] width 855 height 76
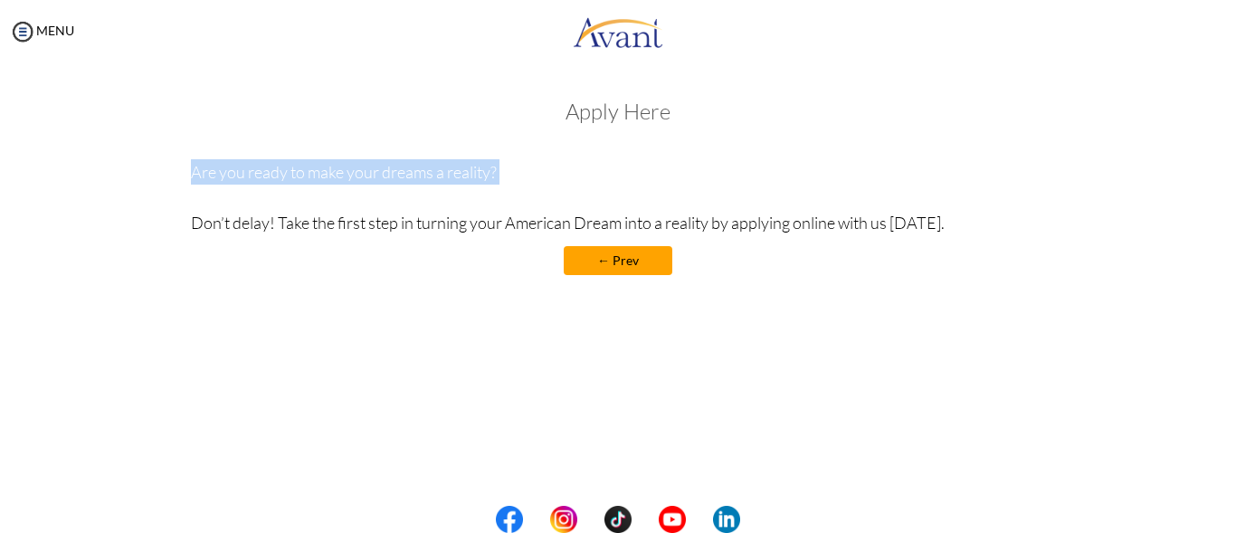
click at [573, 174] on p "Are you ready to make your dreams a reality? Don’t delay! Take the first step i…" at bounding box center [618, 197] width 855 height 76
